Goal: Information Seeking & Learning: Learn about a topic

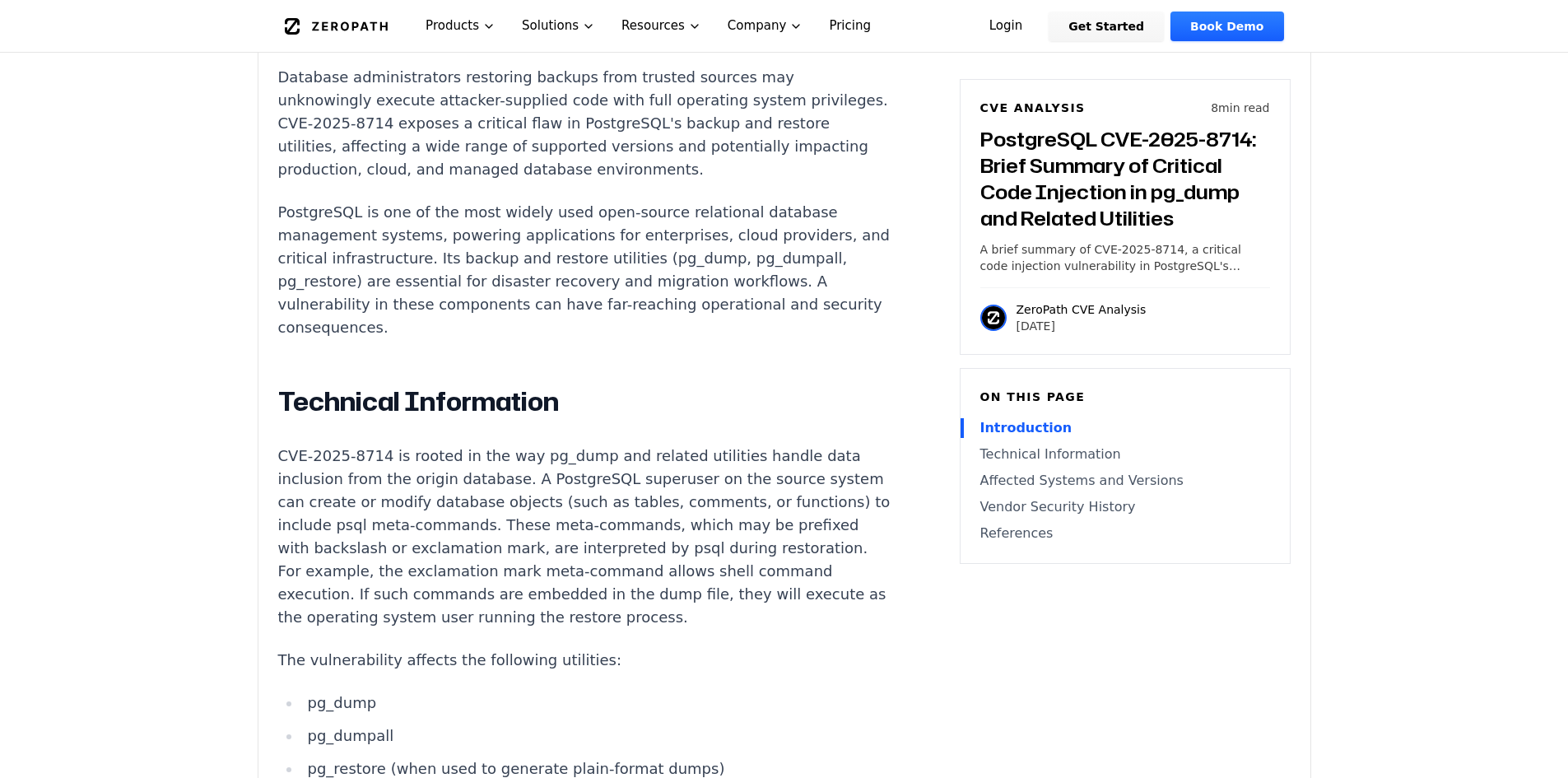
scroll to position [1235, 0]
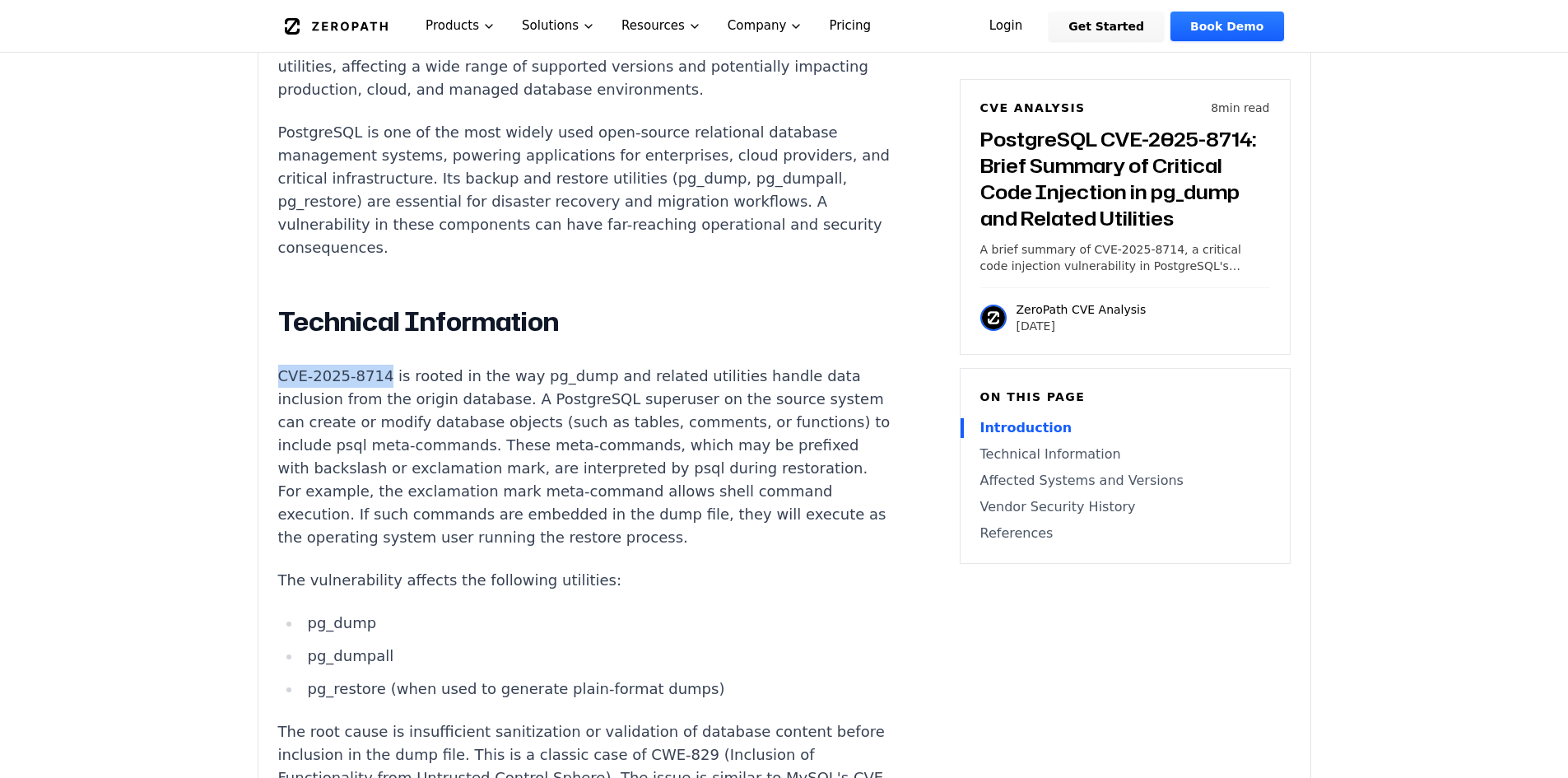
drag, startPoint x: 281, startPoint y: 325, endPoint x: 381, endPoint y: 336, distance: 100.6
click at [381, 365] on p "CVE-2025-8714 is rooted in the way pg_dump and related utilities handle data in…" at bounding box center [584, 456] width 612 height 184
copy p "CVE-2025-8714"
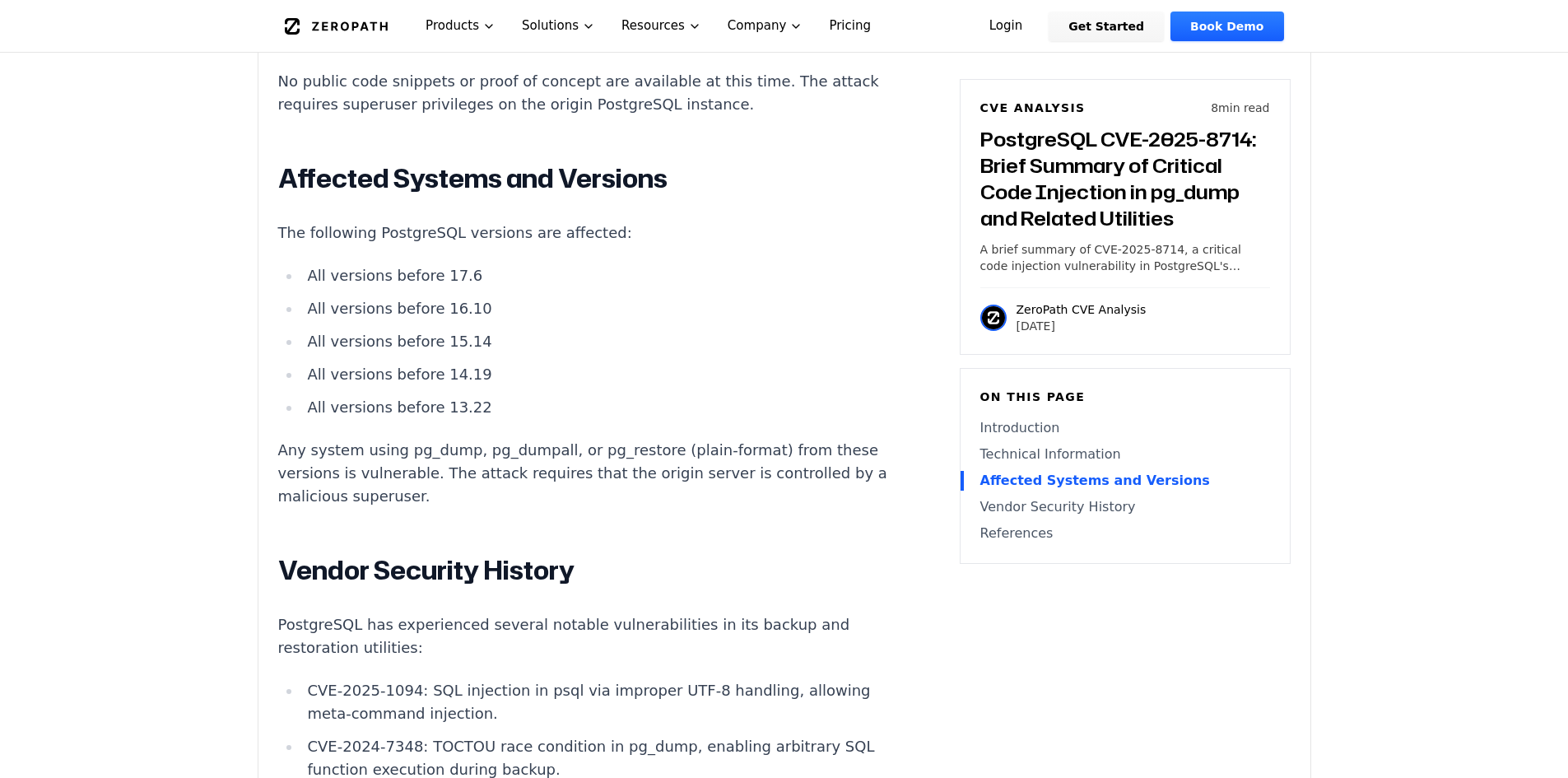
scroll to position [2059, 0]
